Goal: Task Accomplishment & Management: Use online tool/utility

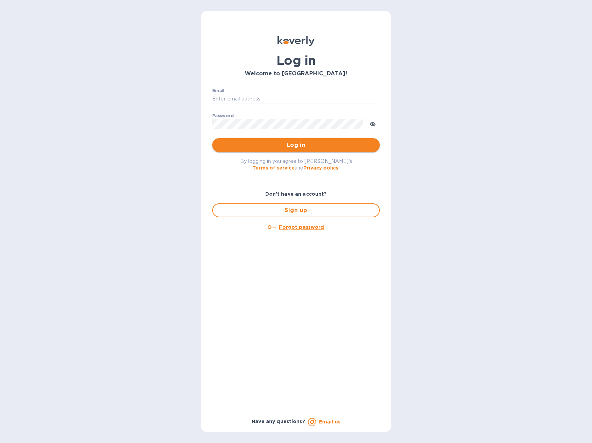
type input "[EMAIL_ADDRESS][DOMAIN_NAME]"
click at [331, 148] on span "Log in" at bounding box center [296, 145] width 156 height 8
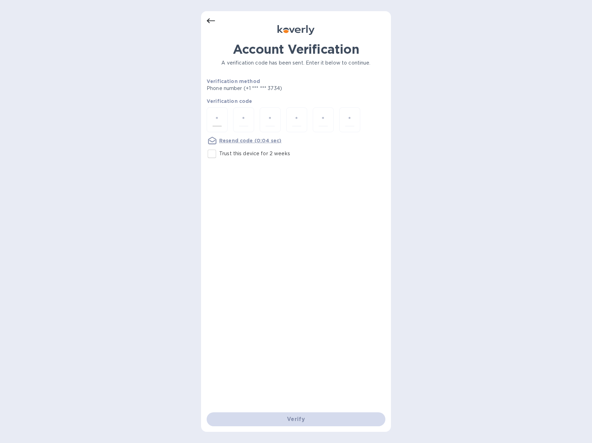
click at [225, 117] on div at bounding box center [217, 119] width 21 height 25
type input "8"
type input "3"
type input "1"
type input "5"
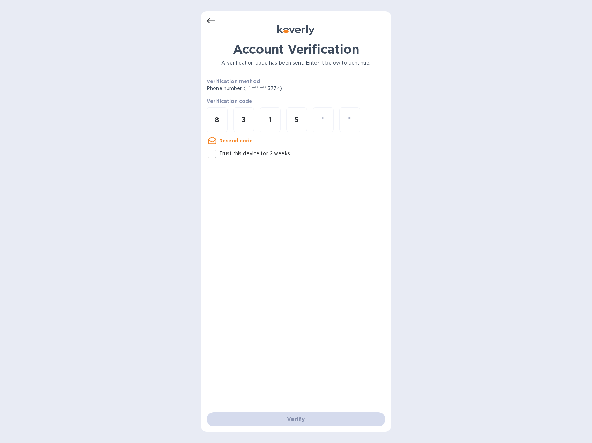
type input "8"
type input "1"
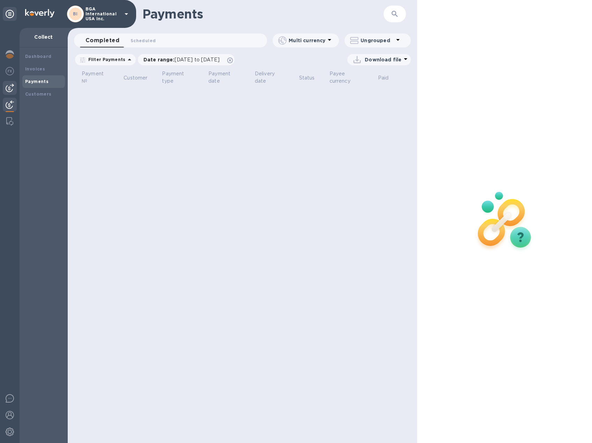
click at [12, 90] on img at bounding box center [10, 88] width 8 height 8
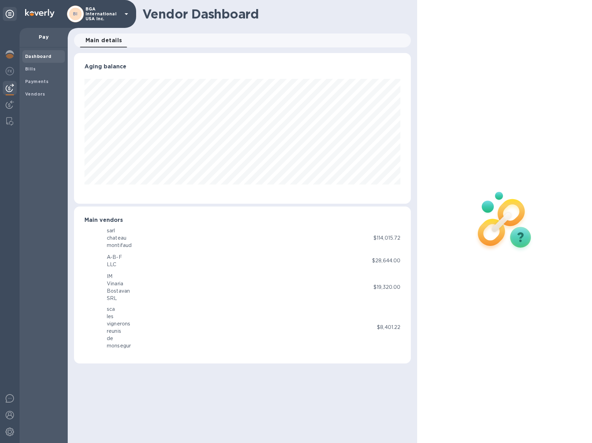
scroll to position [151, 337]
click at [34, 70] on b "Bills" at bounding box center [30, 68] width 10 height 5
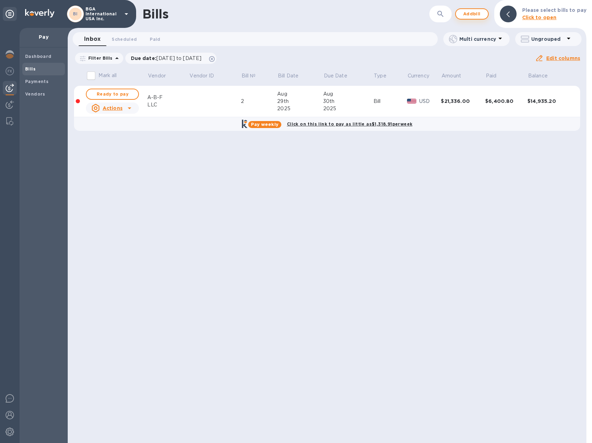
click at [473, 16] on span "Add bill" at bounding box center [471, 14] width 21 height 8
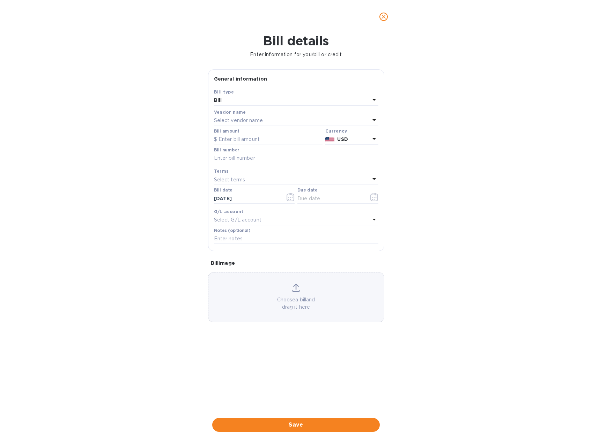
click at [244, 119] on p "Select vendor name" at bounding box center [238, 120] width 49 height 7
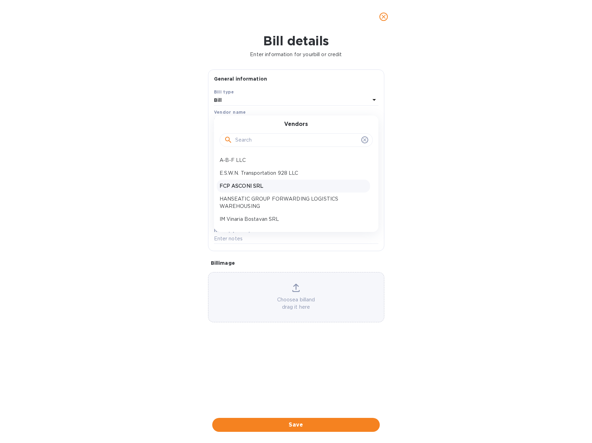
click at [239, 184] on p "FCP ASCONI SRL" at bounding box center [294, 186] width 148 height 7
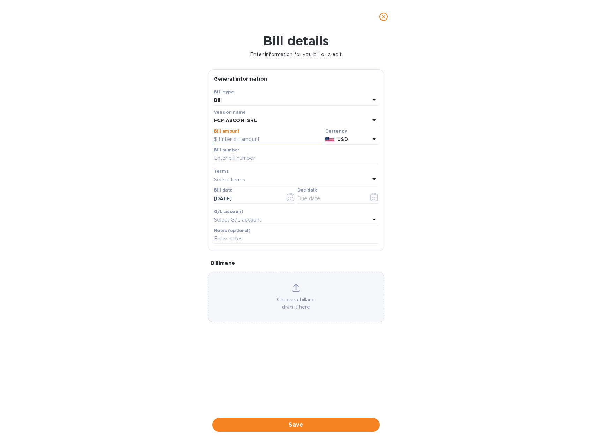
click at [238, 140] on input "text" at bounding box center [268, 139] width 109 height 10
type input "8,995.44"
click at [256, 160] on input "text" at bounding box center [296, 158] width 164 height 10
type input "326/2025"
click at [241, 201] on input "10/09/2025" at bounding box center [247, 198] width 66 height 10
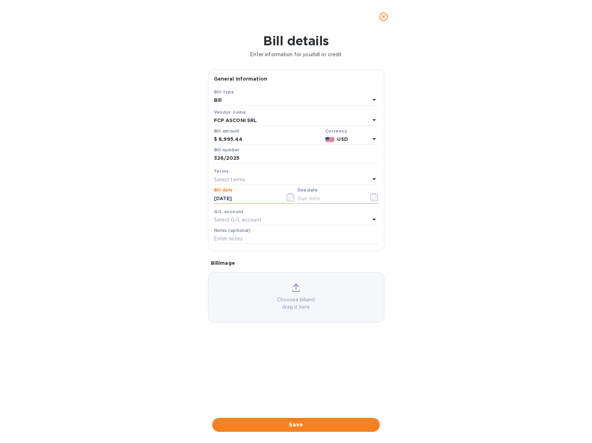
click at [376, 196] on icon "button" at bounding box center [374, 197] width 8 height 8
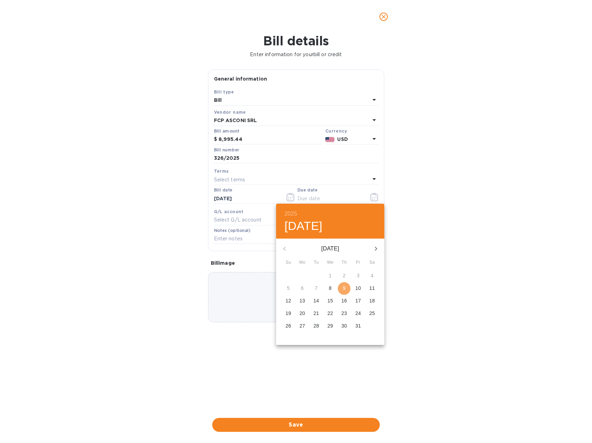
click at [344, 286] on p "9" at bounding box center [344, 288] width 3 height 7
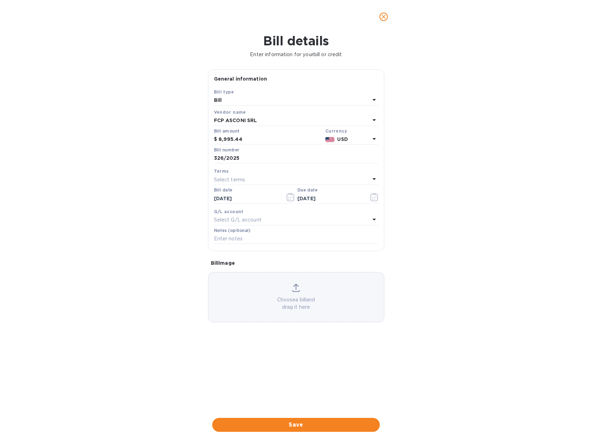
click at [372, 177] on icon at bounding box center [374, 179] width 8 height 8
click at [246, 273] on p "prepayment" at bounding box center [294, 271] width 148 height 7
type input "10/10/2025"
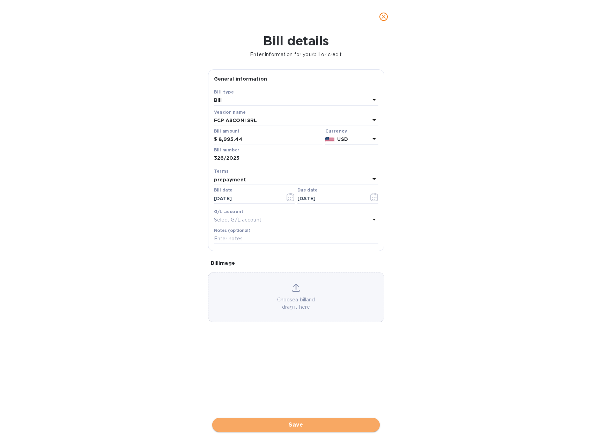
click at [343, 426] on span "Save" at bounding box center [296, 425] width 156 height 8
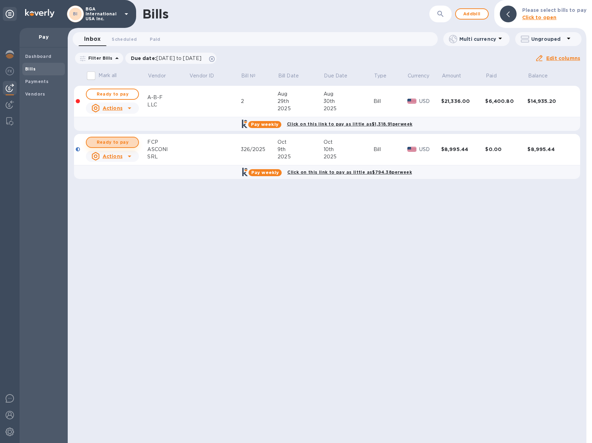
click at [130, 140] on span "Ready to pay" at bounding box center [112, 142] width 40 height 8
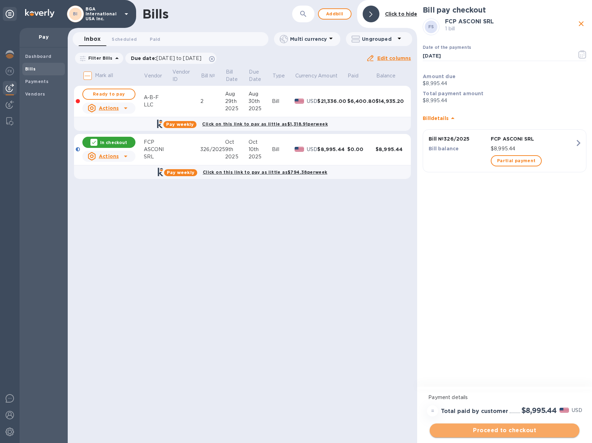
click at [494, 431] on span "Proceed to checkout" at bounding box center [504, 430] width 139 height 8
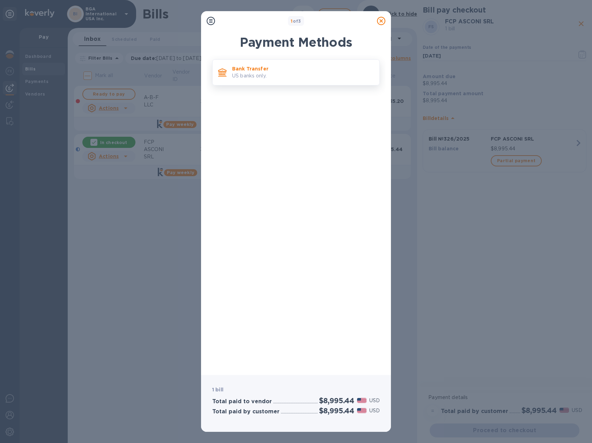
click at [270, 74] on p "US banks only." at bounding box center [303, 75] width 142 height 7
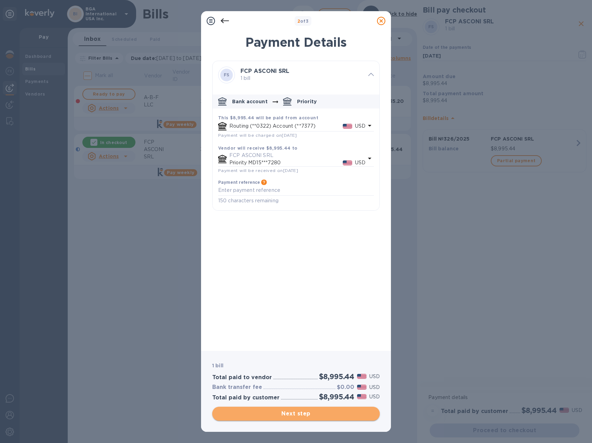
click at [309, 417] on span "Next step" at bounding box center [296, 414] width 156 height 8
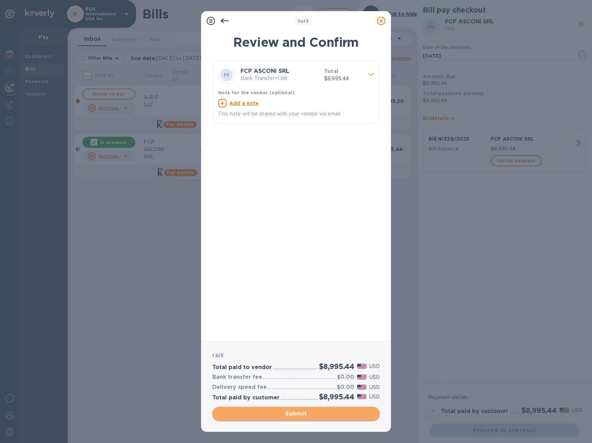
click at [340, 416] on span "Submit" at bounding box center [296, 414] width 156 height 8
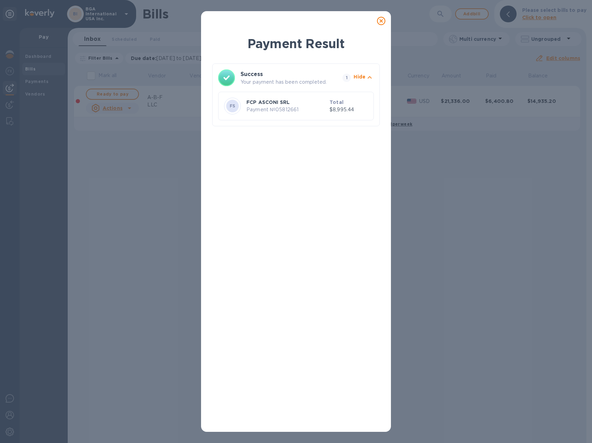
click at [382, 18] on icon at bounding box center [381, 21] width 8 height 8
